Goal: Use online tool/utility

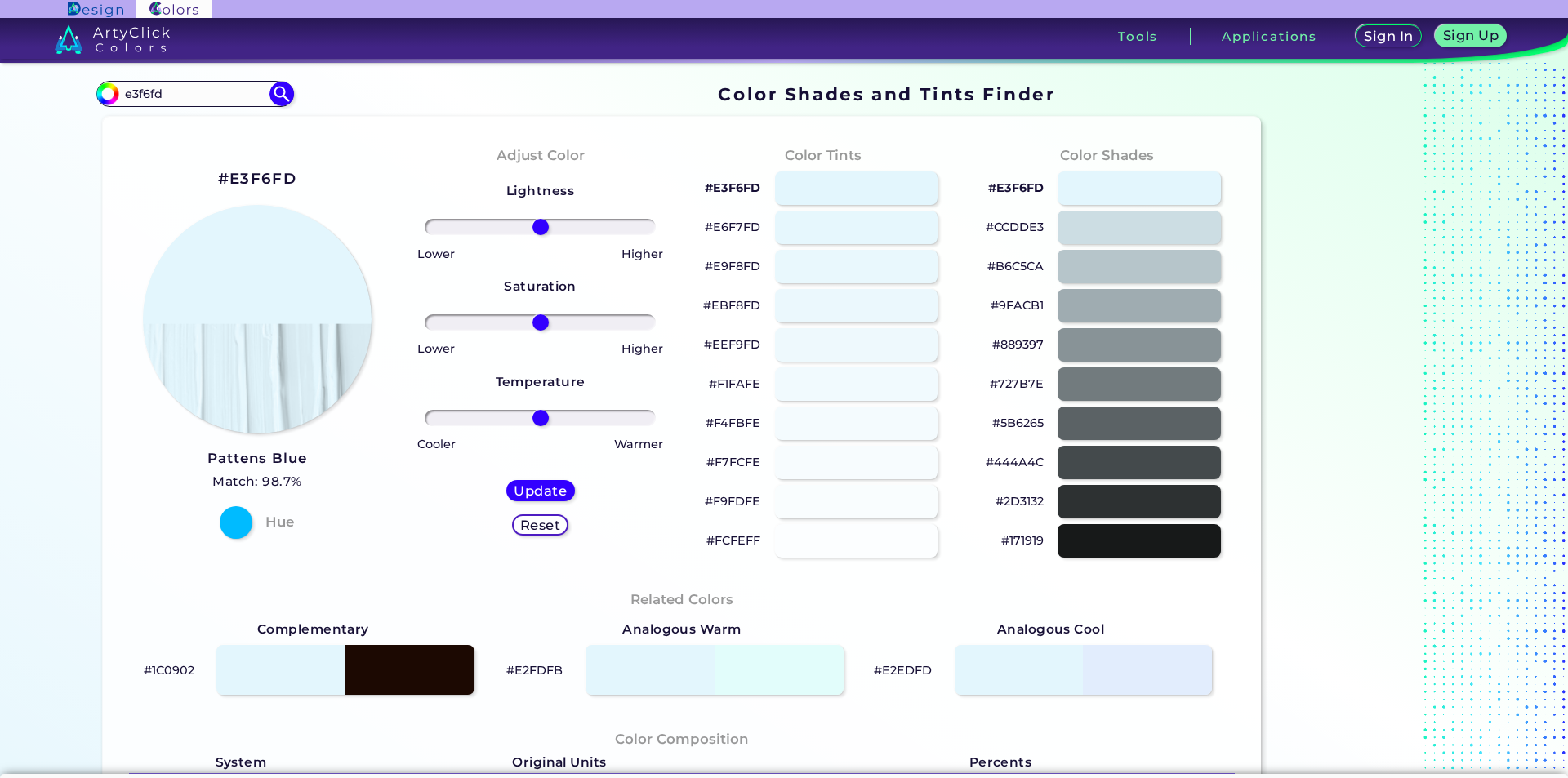
click at [189, 88] on input "e3f6fd" at bounding box center [195, 94] width 152 height 22
type input "f2eefb"
click at [277, 94] on img at bounding box center [281, 93] width 28 height 28
type input "#000000"
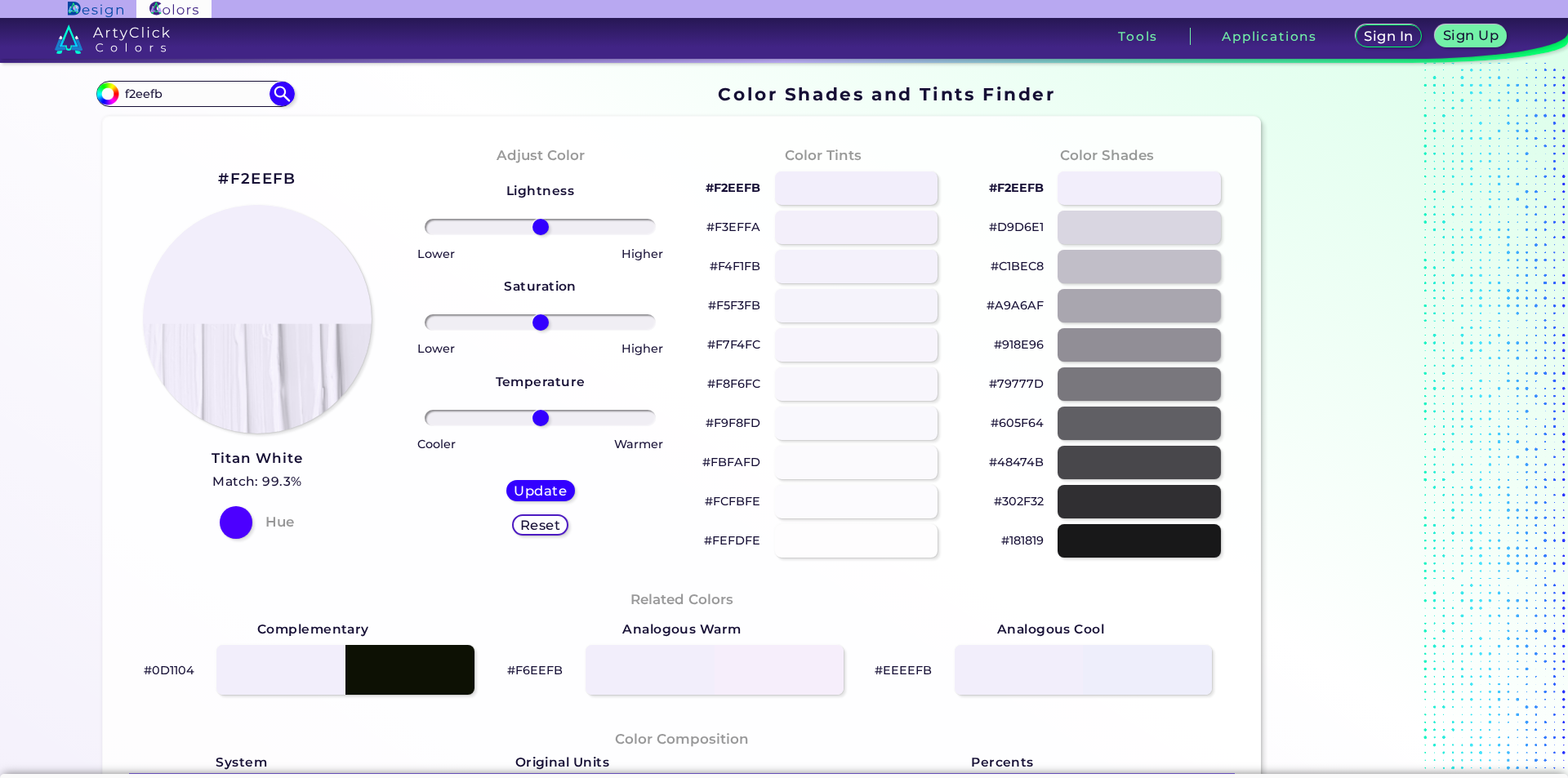
click at [739, 267] on p "#F4F1FB" at bounding box center [734, 266] width 51 height 20
click at [730, 228] on p "#F3EFFA" at bounding box center [733, 226] width 54 height 20
click at [1005, 229] on p "#D9D6E1" at bounding box center [1016, 226] width 55 height 20
click at [743, 500] on p "#FCFBFE" at bounding box center [733, 501] width 56 height 20
click at [735, 423] on p "#F9F8FD" at bounding box center [733, 423] width 55 height 20
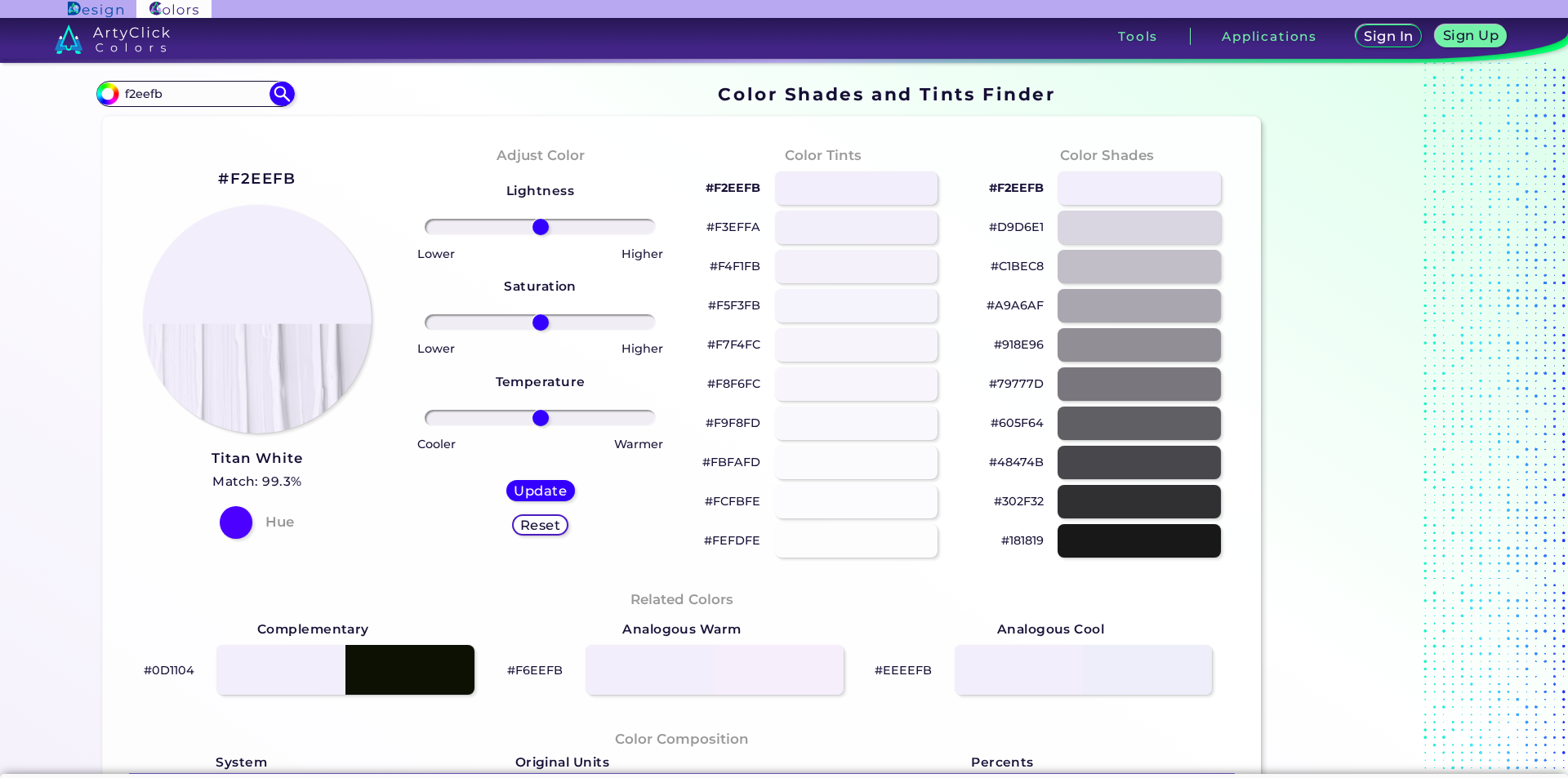
click at [732, 464] on p "#FBFAFD" at bounding box center [732, 461] width 58 height 20
click at [736, 504] on p "#FCFBFE" at bounding box center [733, 501] width 56 height 20
